Goal: Information Seeking & Learning: Learn about a topic

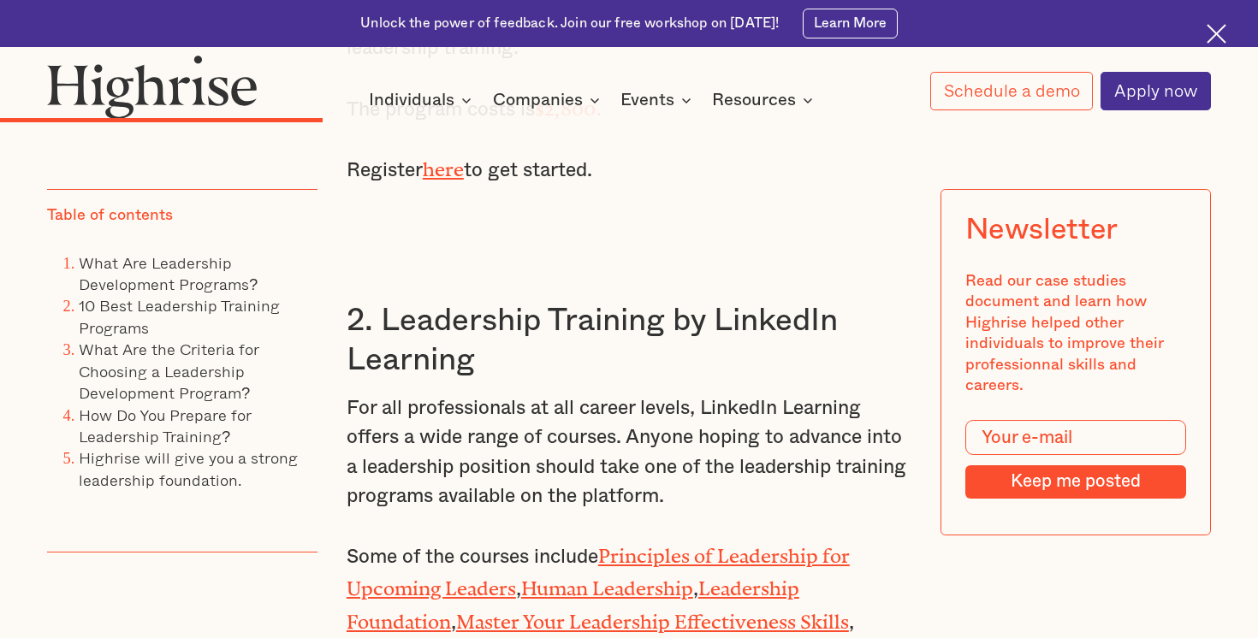
scroll to position [3945, 0]
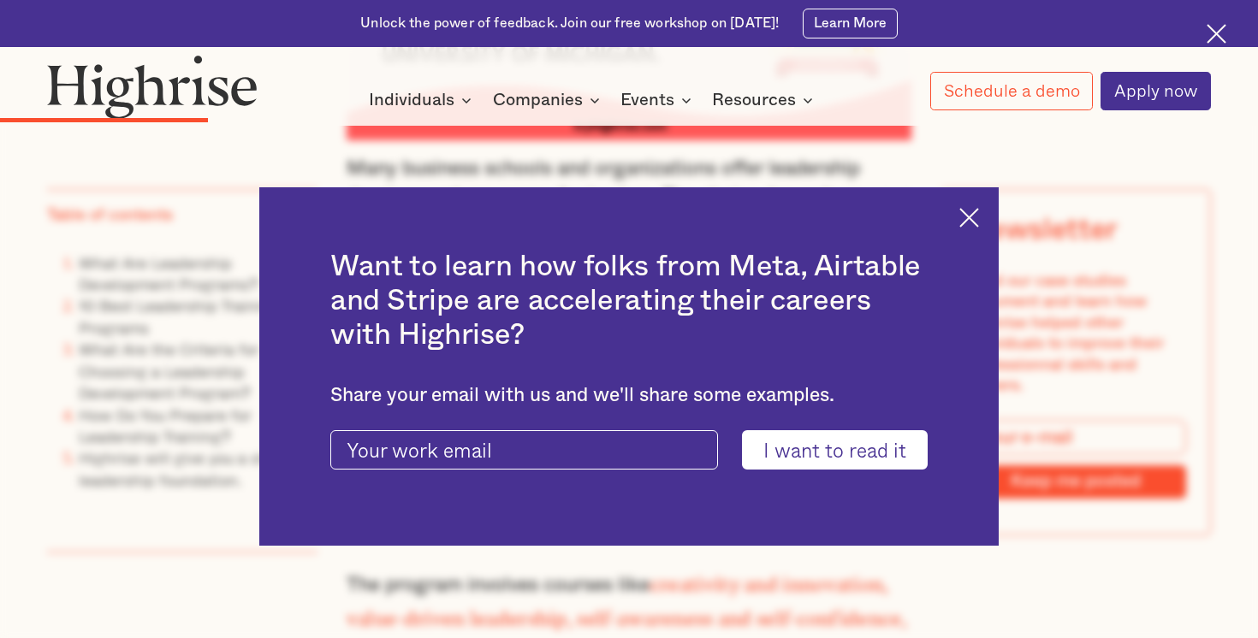
click at [131, 104] on img at bounding box center [152, 86] width 210 height 63
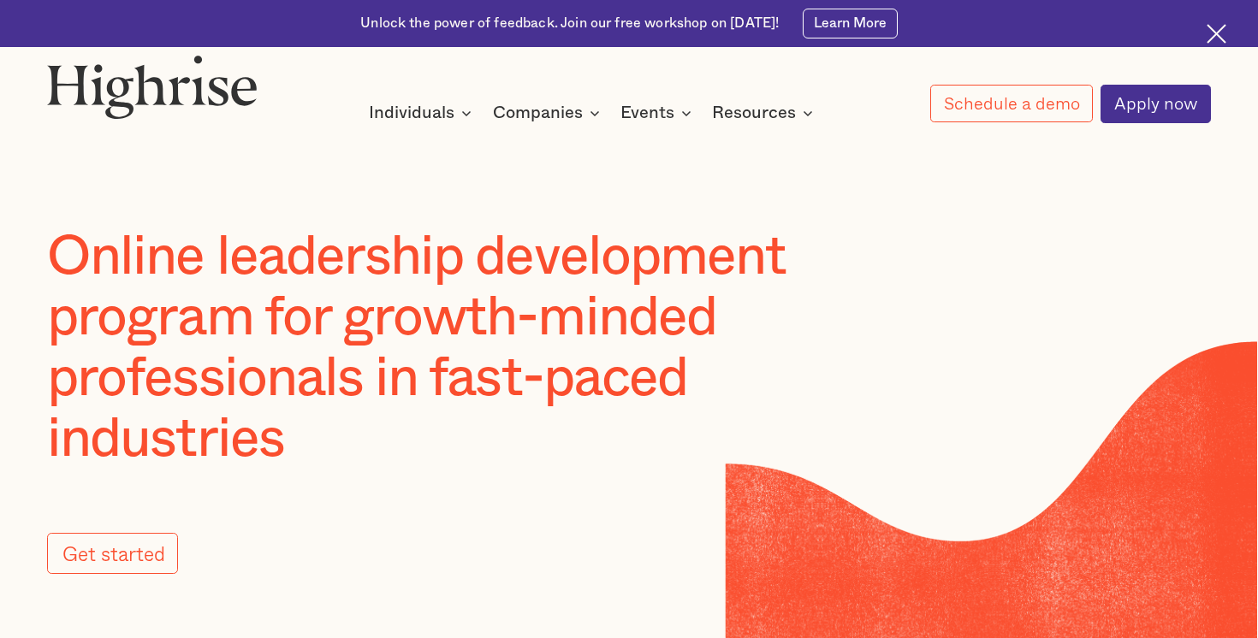
click at [152, 262] on h1 "Online leadership development program for growth-minded professionals in fast-p…" at bounding box center [471, 349] width 849 height 242
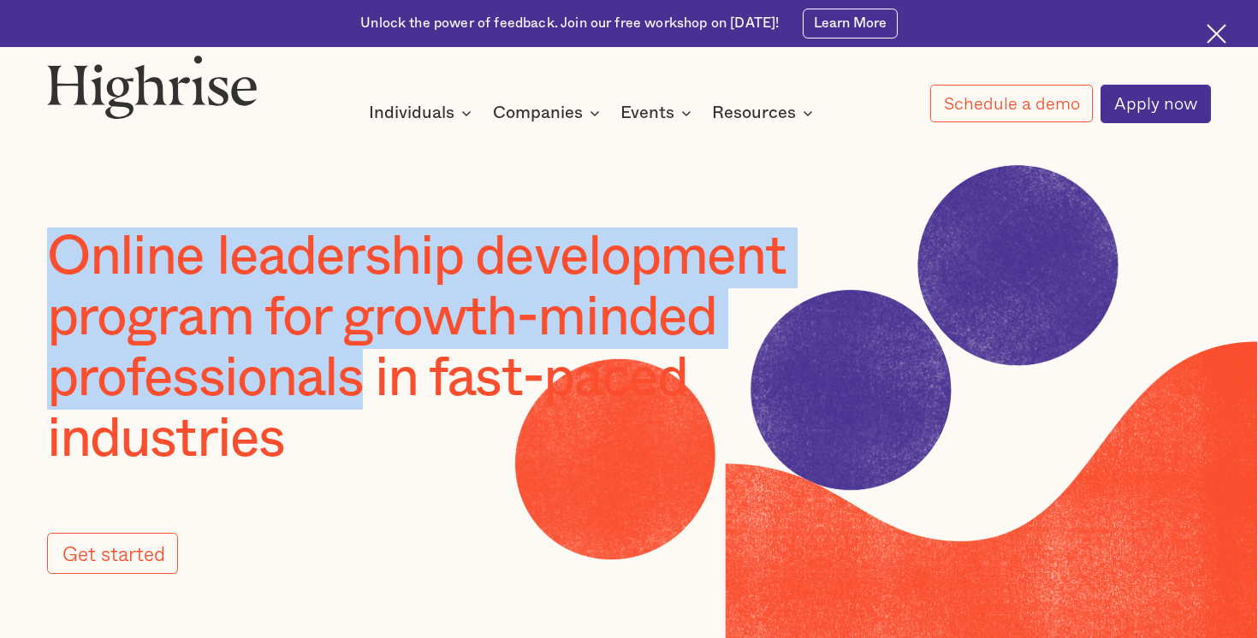
drag, startPoint x: 152, startPoint y: 262, endPoint x: 207, endPoint y: 393, distance: 141.9
click at [207, 393] on h1 "Online leadership development program for growth-minded professionals in fast-p…" at bounding box center [471, 349] width 849 height 242
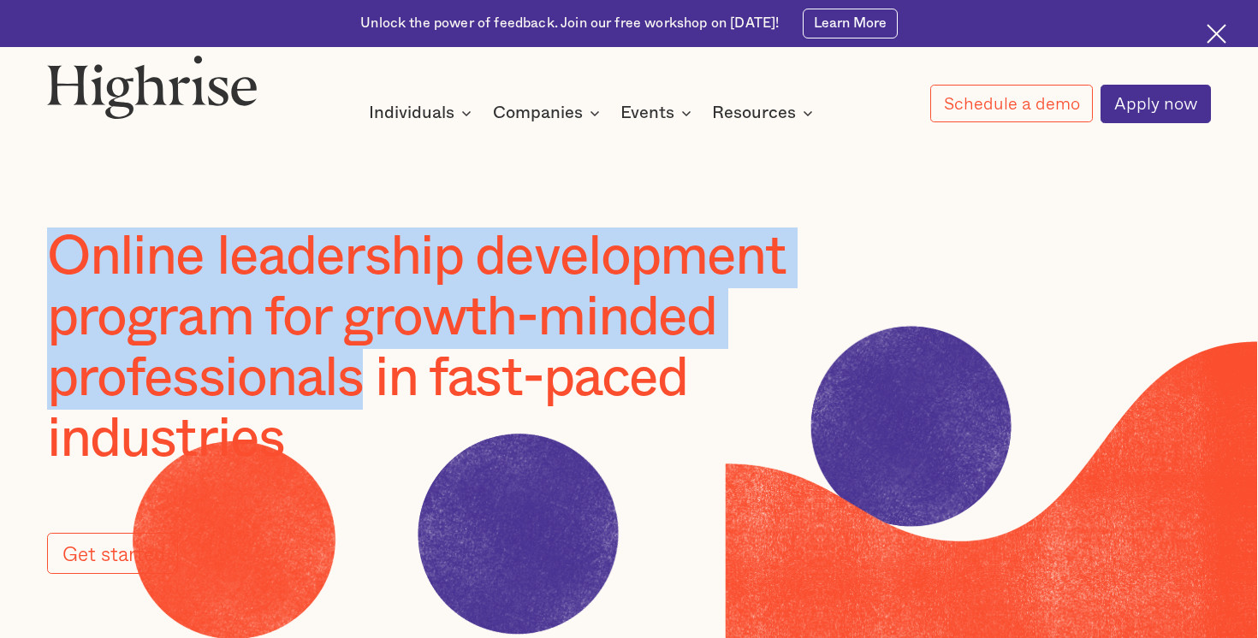
click at [207, 393] on h1 "Online leadership development program for growth-minded professionals in fast-p…" at bounding box center [471, 349] width 849 height 242
